Goal: Information Seeking & Learning: Learn about a topic

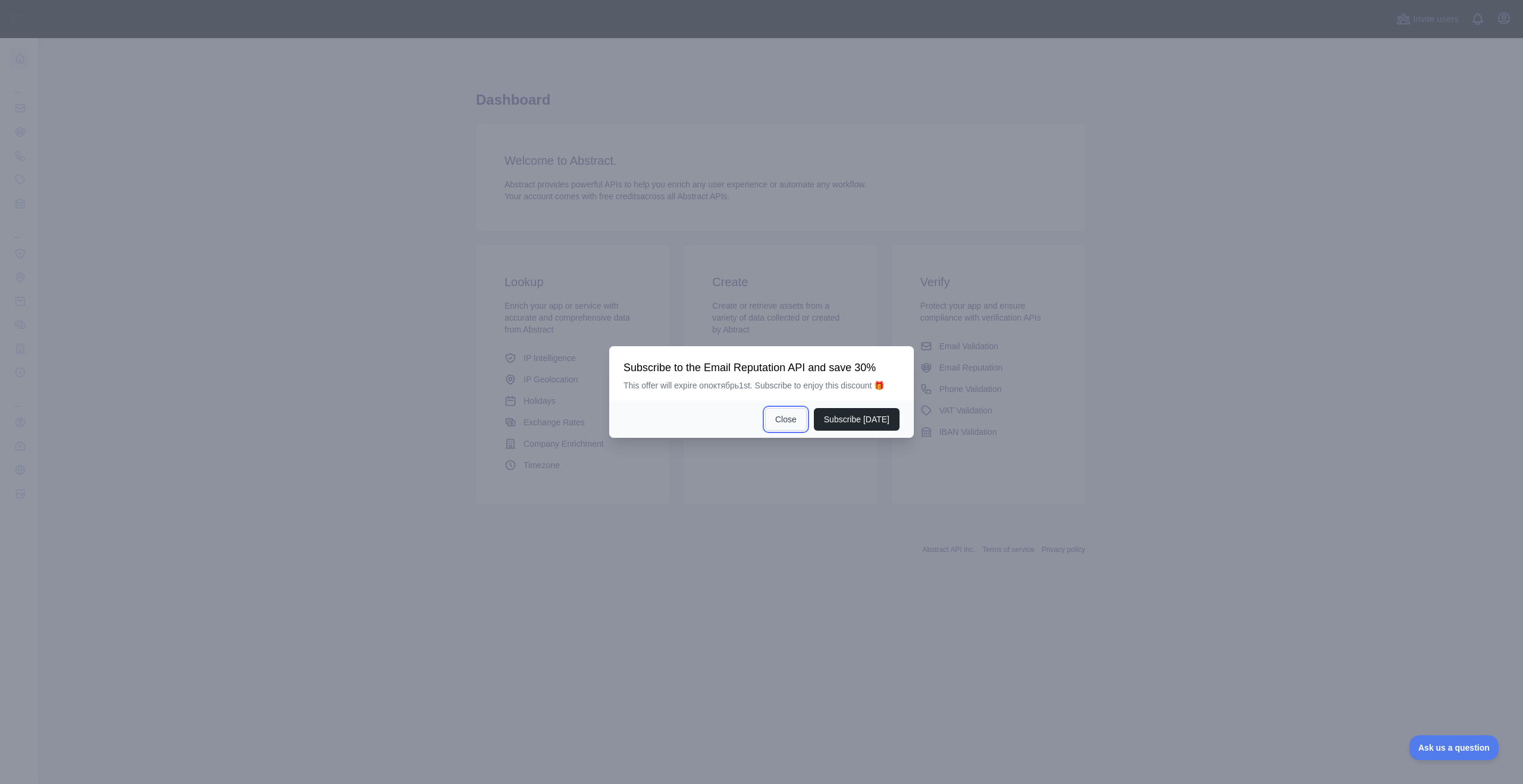
click at [791, 424] on button "Close" at bounding box center [786, 419] width 42 height 23
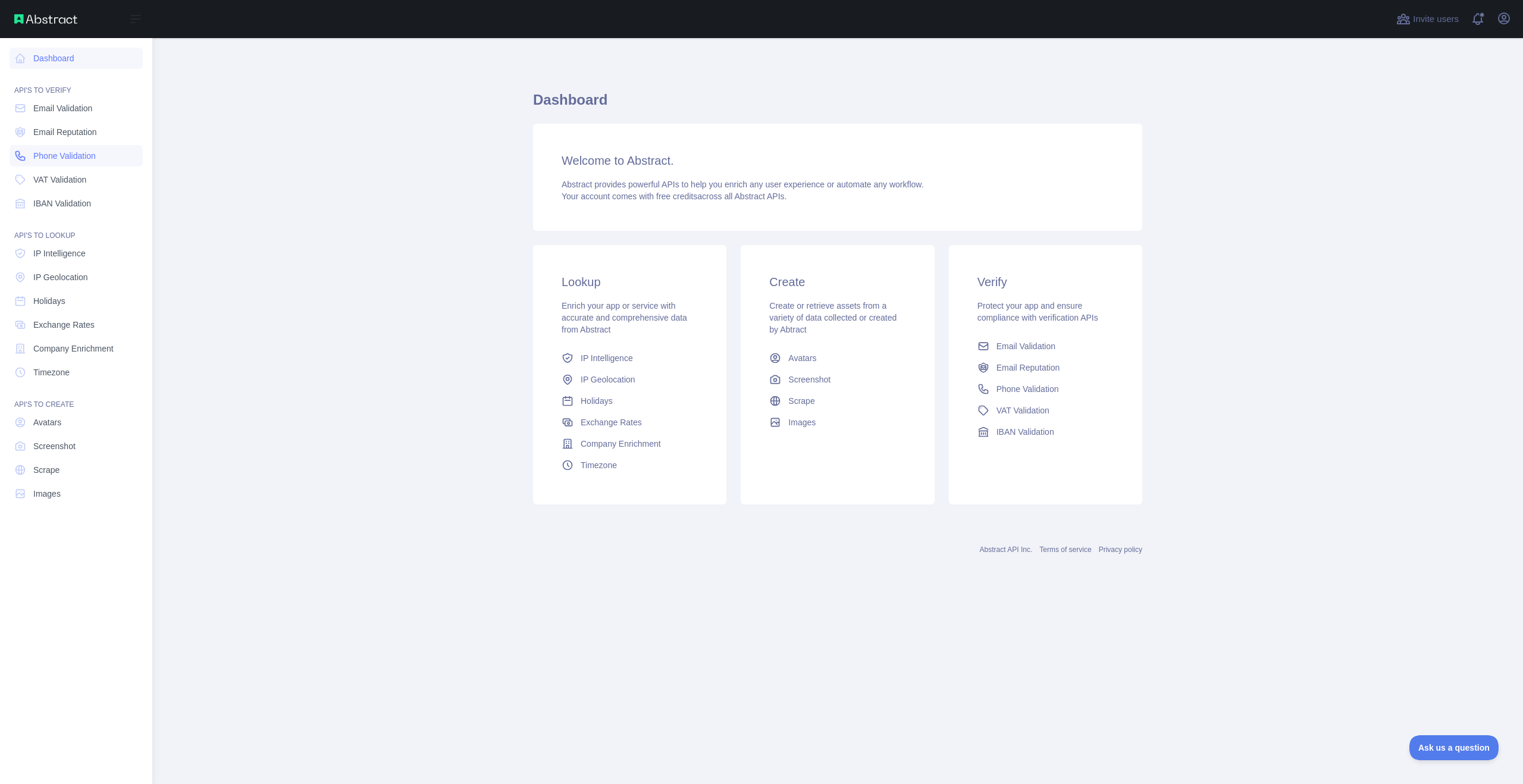
click at [58, 153] on span "Phone Validation" at bounding box center [65, 156] width 63 height 12
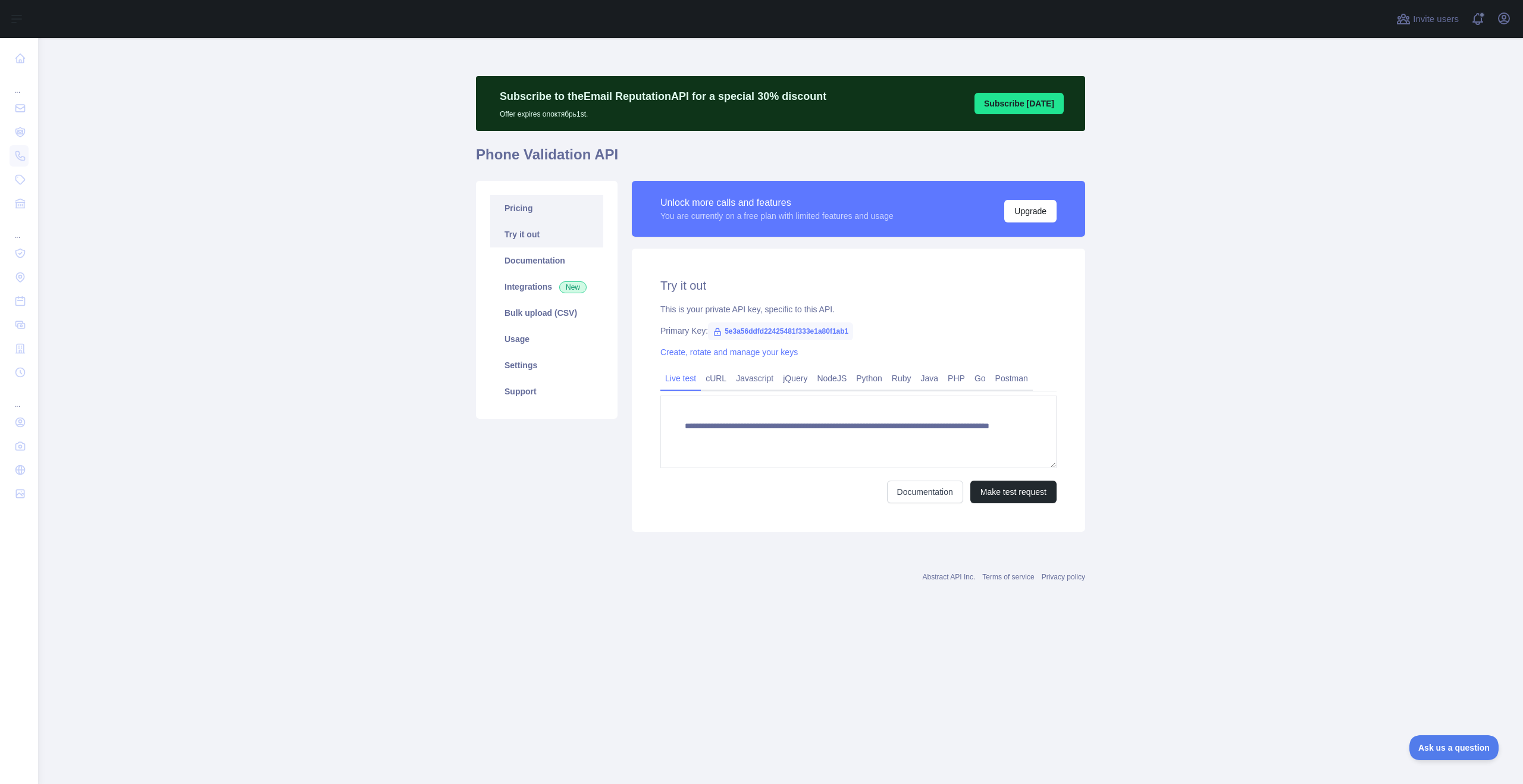
click at [538, 211] on link "Pricing" at bounding box center [547, 208] width 113 height 26
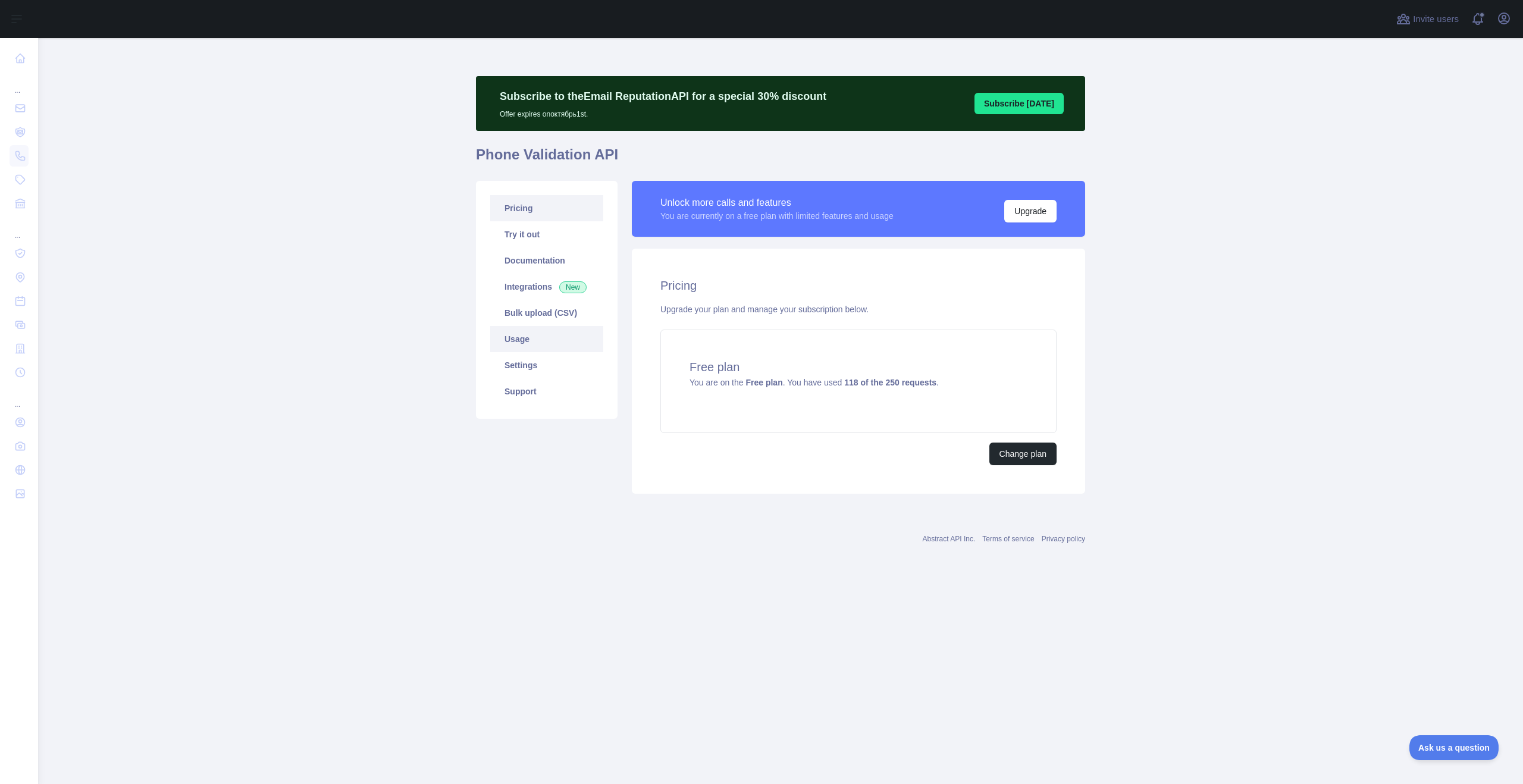
click at [555, 338] on link "Usage" at bounding box center [547, 338] width 113 height 26
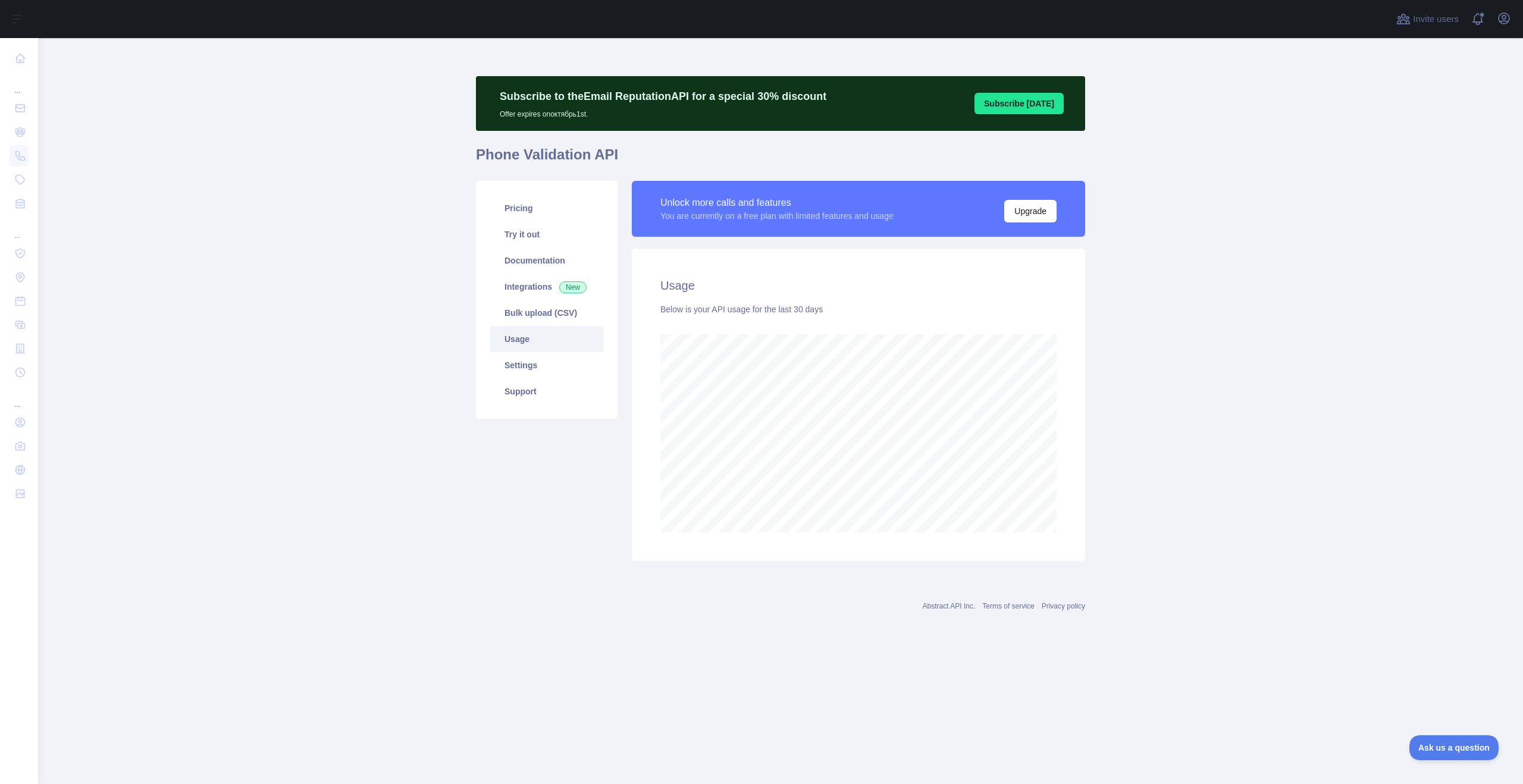
scroll to position [746, 1485]
click at [1031, 207] on button "Upgrade" at bounding box center [1031, 211] width 53 height 23
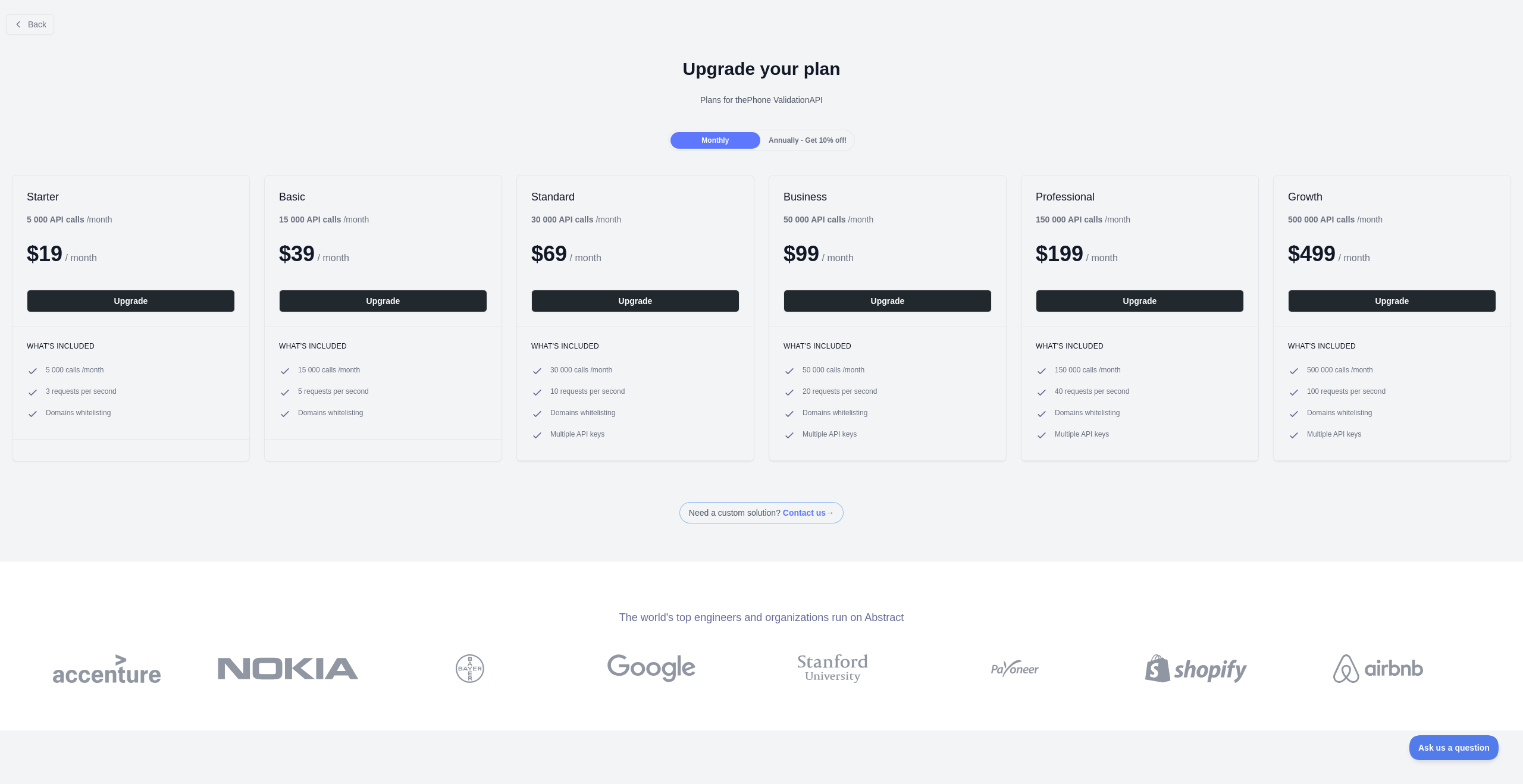
drag, startPoint x: 303, startPoint y: 241, endPoint x: 295, endPoint y: 239, distance: 8.2
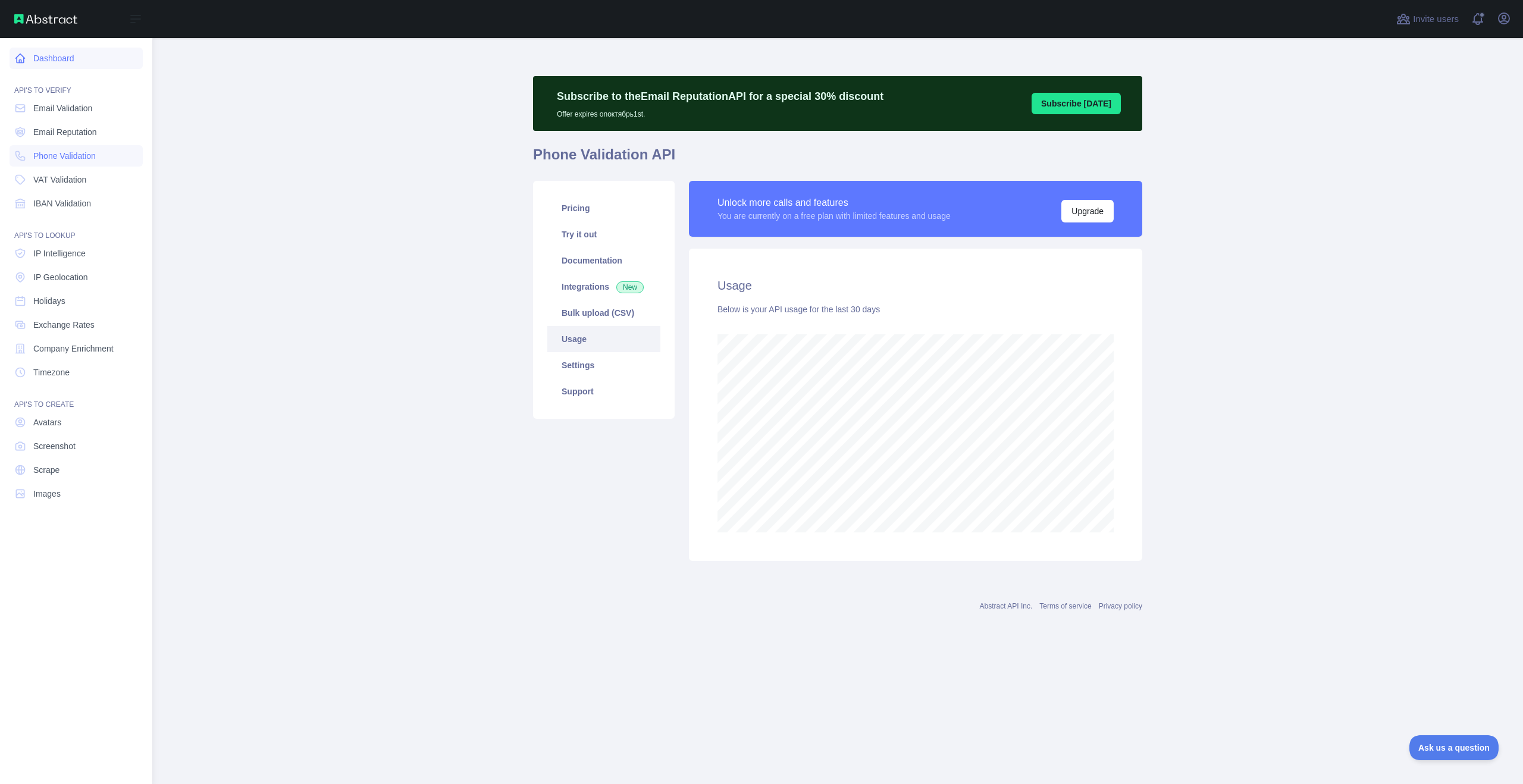
scroll to position [594093, 593654]
click at [73, 204] on span "IBAN Validation" at bounding box center [62, 203] width 57 height 12
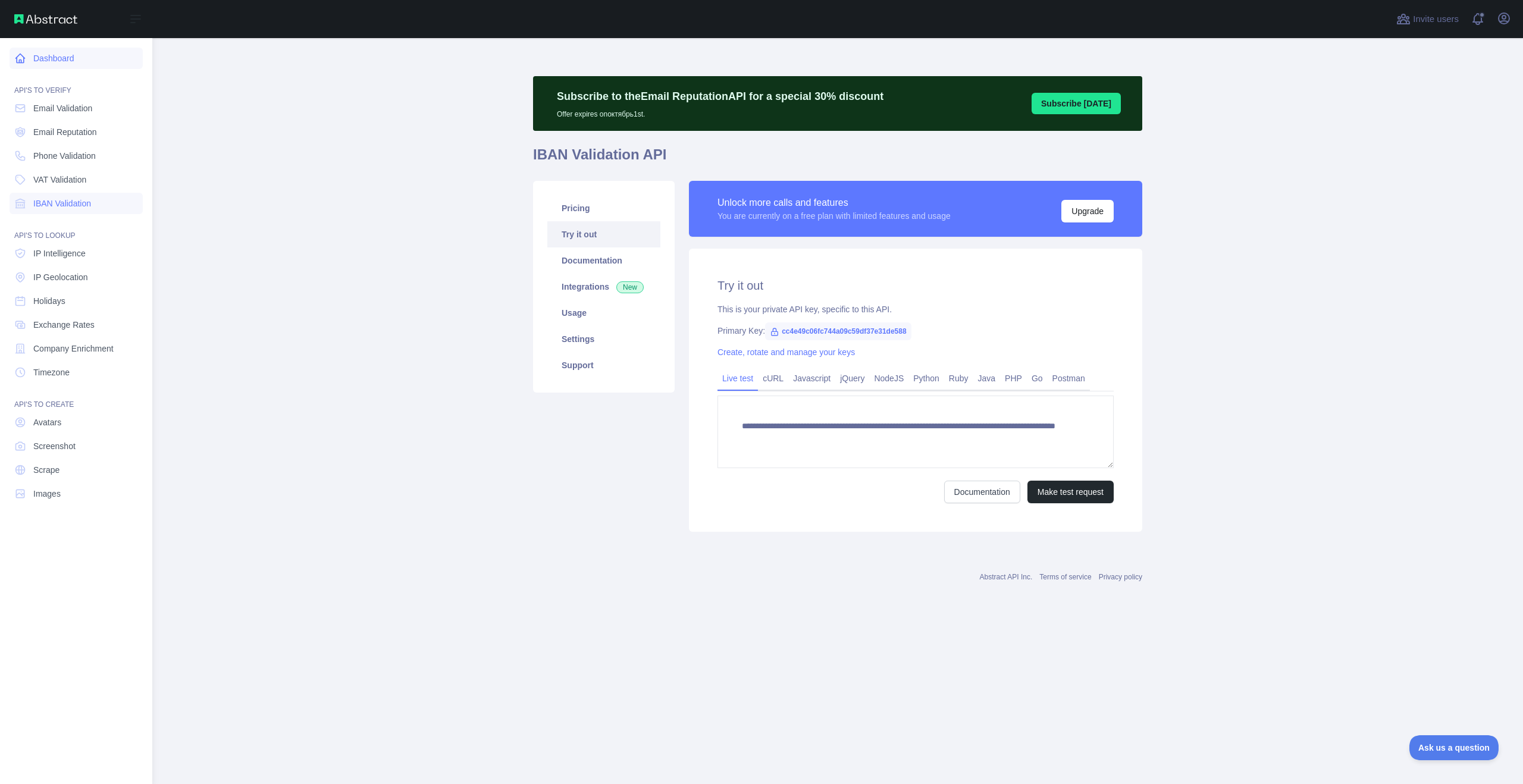
click at [58, 55] on link "Dashboard" at bounding box center [76, 58] width 134 height 22
